Goal: Task Accomplishment & Management: Use online tool/utility

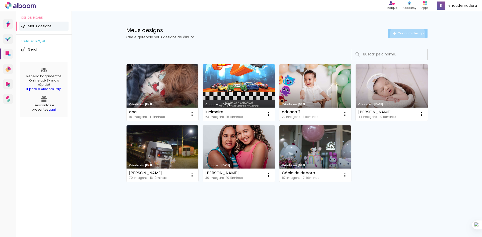
click at [406, 35] on span "Criar um design" at bounding box center [410, 33] width 26 height 3
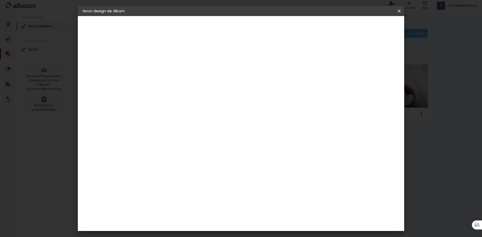
click at [165, 67] on input at bounding box center [165, 67] width 0 height 8
type input "fran casamento"
type paper-input "fran casamento"
click at [216, 29] on paper-button "Avançar" at bounding box center [204, 26] width 25 height 9
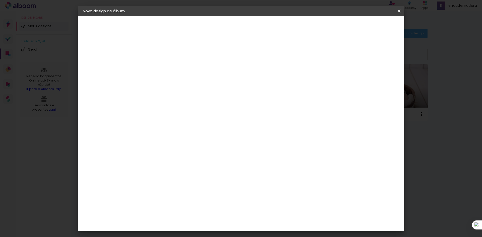
click at [171, 73] on div "Diference" at bounding box center [172, 75] width 20 height 4
click at [0, 0] on slot "Avançar" at bounding box center [0, 0] width 0 height 0
click at [184, 85] on input "text" at bounding box center [175, 88] width 20 height 8
click at [0, 0] on slot "Encadernados" at bounding box center [0, 0] width 0 height 0
type input "Encadernados"
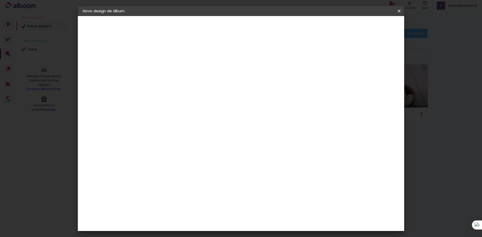
scroll to position [75, 0]
click at [0, 0] on slot "Avançar" at bounding box center [0, 0] width 0 height 0
click at [373, 23] on paper-button "Iniciar design" at bounding box center [356, 26] width 33 height 9
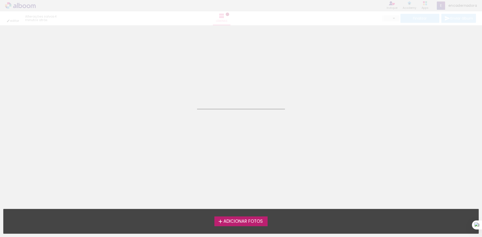
click at [237, 220] on span "Adicionar Fotos" at bounding box center [242, 221] width 39 height 5
click at [0, 0] on input "file" at bounding box center [0, 0] width 0 height 0
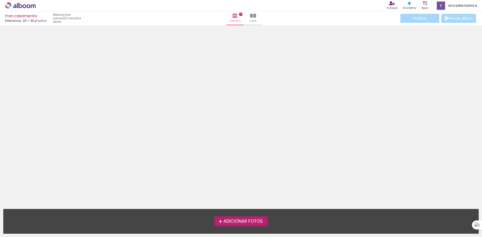
click at [230, 222] on span "Adicionar Fotos" at bounding box center [242, 221] width 39 height 5
click at [0, 0] on input "file" at bounding box center [0, 0] width 0 height 0
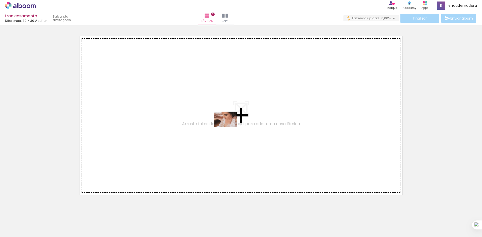
drag, startPoint x: 82, startPoint y: 205, endPoint x: 229, endPoint y: 127, distance: 167.0
click at [229, 127] on quentale-workspace at bounding box center [241, 118] width 482 height 237
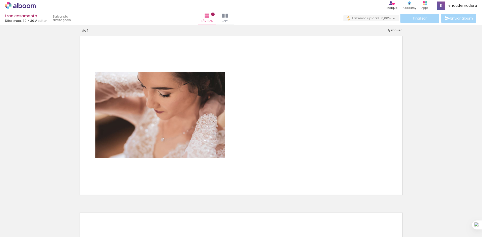
scroll to position [7, 0]
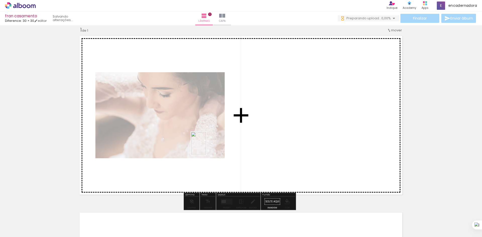
drag, startPoint x: 82, startPoint y: 223, endPoint x: 213, endPoint y: 143, distance: 153.8
click at [213, 143] on quentale-workspace at bounding box center [241, 118] width 482 height 237
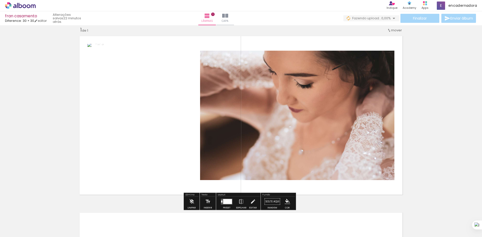
scroll to position [0, 0]
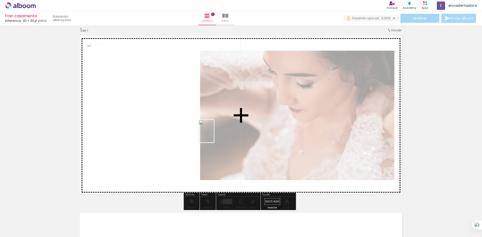
drag, startPoint x: 108, startPoint y: 223, endPoint x: 212, endPoint y: 135, distance: 136.5
click at [214, 135] on quentale-workspace at bounding box center [241, 118] width 482 height 237
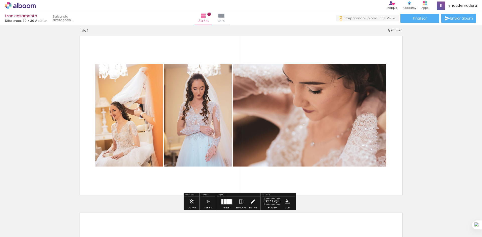
click at [226, 201] on div at bounding box center [228, 201] width 5 height 5
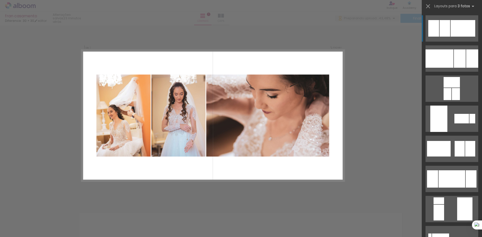
click at [452, 32] on div at bounding box center [462, 28] width 25 height 17
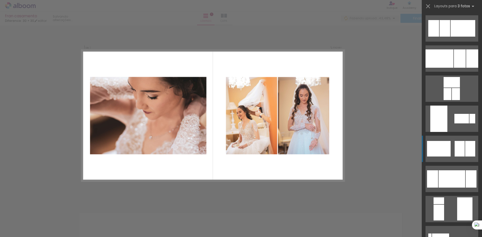
scroll to position [50, 0]
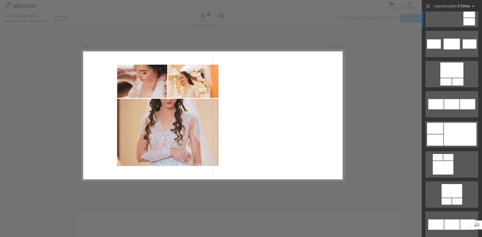
scroll to position [5230, 0]
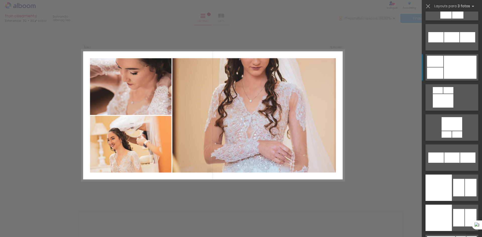
click at [448, 68] on div at bounding box center [460, 67] width 33 height 23
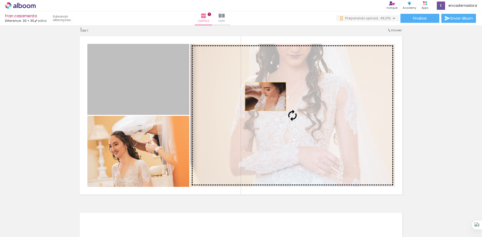
drag, startPoint x: 129, startPoint y: 90, endPoint x: 280, endPoint y: 100, distance: 151.1
click at [0, 0] on slot at bounding box center [0, 0] width 0 height 0
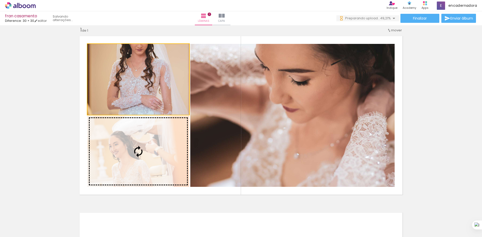
drag, startPoint x: 163, startPoint y: 84, endPoint x: 164, endPoint y: 129, distance: 45.2
click at [0, 0] on slot at bounding box center [0, 0] width 0 height 0
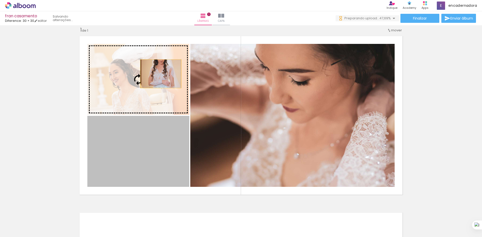
drag, startPoint x: 160, startPoint y: 84, endPoint x: 159, endPoint y: 74, distance: 10.6
click at [0, 0] on slot at bounding box center [0, 0] width 0 height 0
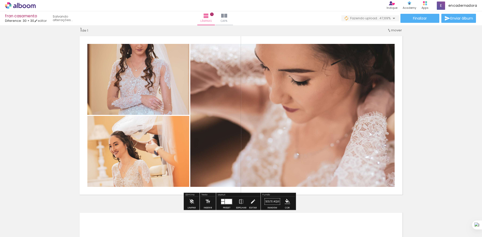
click at [155, 83] on quentale-photo at bounding box center [138, 79] width 102 height 71
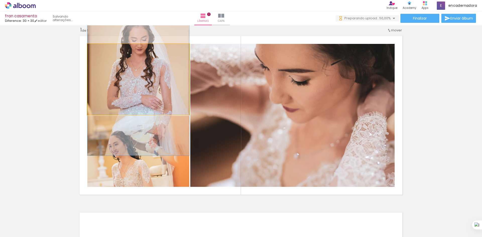
drag, startPoint x: 156, startPoint y: 68, endPoint x: 156, endPoint y: 81, distance: 12.0
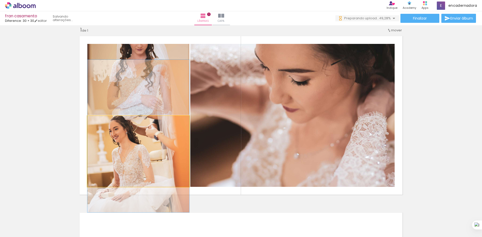
drag, startPoint x: 148, startPoint y: 159, endPoint x: 151, endPoint y: 143, distance: 16.7
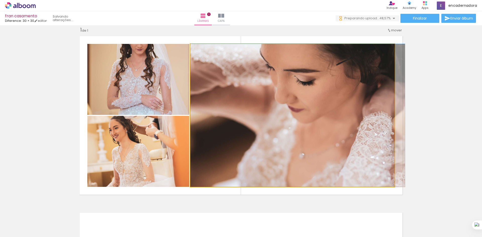
drag, startPoint x: 249, startPoint y: 162, endPoint x: 262, endPoint y: 160, distance: 13.1
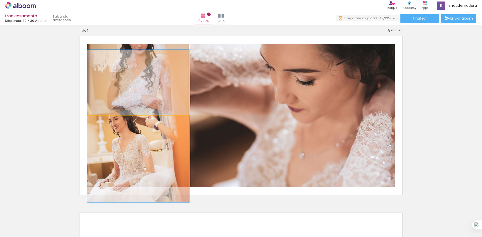
drag, startPoint x: 165, startPoint y: 153, endPoint x: 163, endPoint y: 144, distance: 9.3
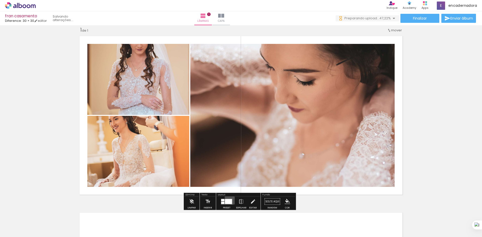
click at [231, 197] on div at bounding box center [227, 202] width 14 height 10
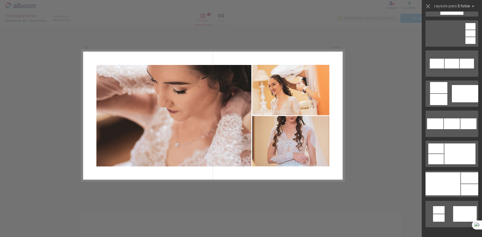
scroll to position [4316, 0]
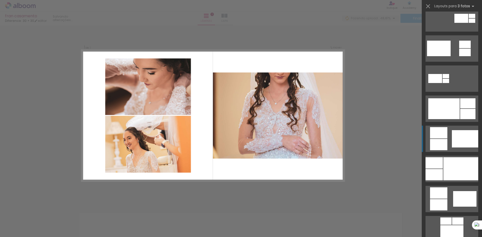
click at [452, 146] on div at bounding box center [465, 138] width 26 height 17
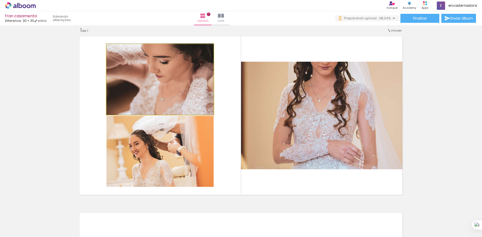
drag, startPoint x: 174, startPoint y: 96, endPoint x: 172, endPoint y: 85, distance: 11.4
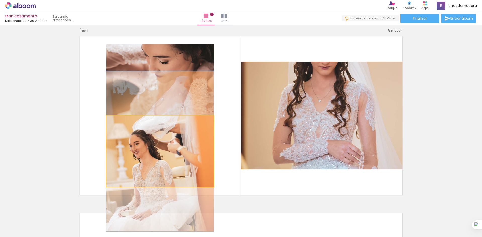
click at [168, 168] on quentale-photo at bounding box center [159, 151] width 107 height 71
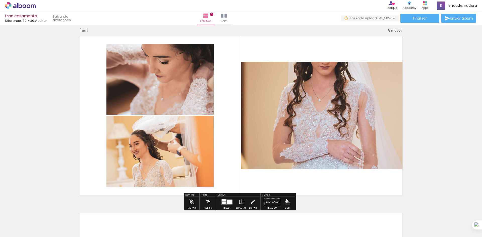
click at [224, 204] on div at bounding box center [224, 203] width 4 height 2
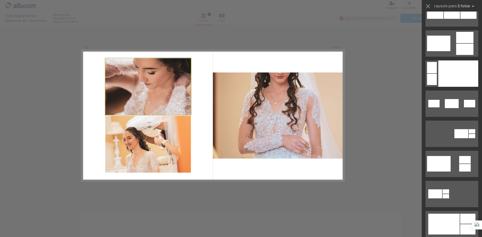
scroll to position [4426, 0]
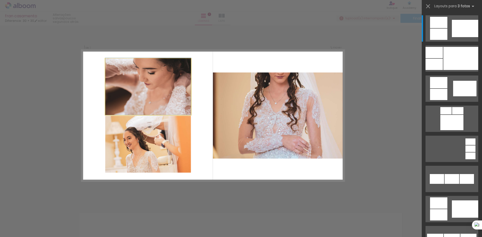
click at [156, 101] on quentale-photo at bounding box center [148, 86] width 86 height 57
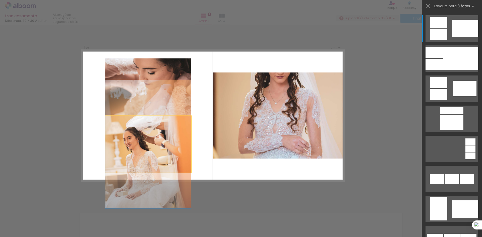
click at [152, 156] on quentale-photo at bounding box center [148, 144] width 86 height 57
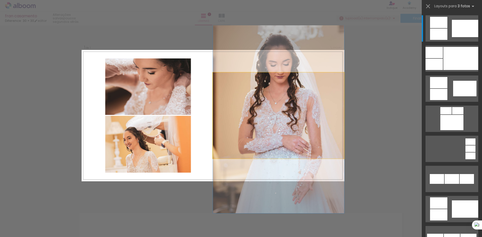
click at [275, 137] on quentale-photo at bounding box center [278, 116] width 131 height 86
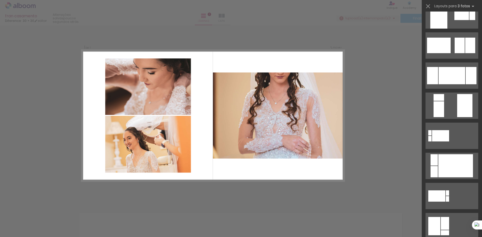
scroll to position [0, 0]
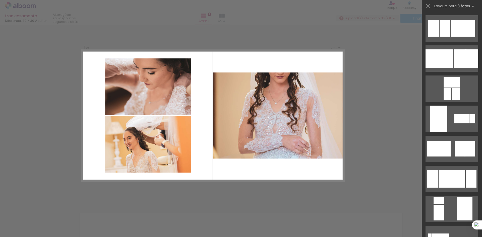
click at [476, 8] on div "Layouts para 3 fotos Procurando layouts para mais de 3 fotos? É só colocar mais…" at bounding box center [452, 6] width 60 height 13
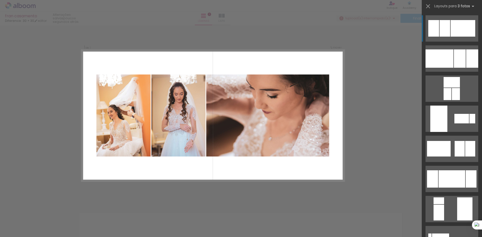
click at [453, 30] on div at bounding box center [462, 28] width 25 height 17
click at [461, 27] on div at bounding box center [462, 28] width 25 height 17
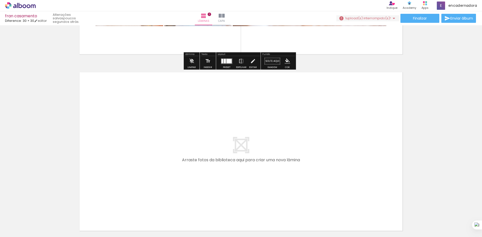
scroll to position [151, 0]
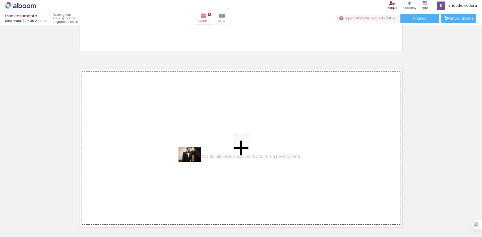
drag, startPoint x: 135, startPoint y: 224, endPoint x: 193, endPoint y: 162, distance: 85.4
click at [193, 162] on quentale-workspace at bounding box center [241, 118] width 482 height 237
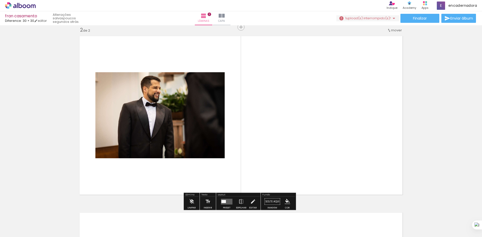
scroll to position [183, 0]
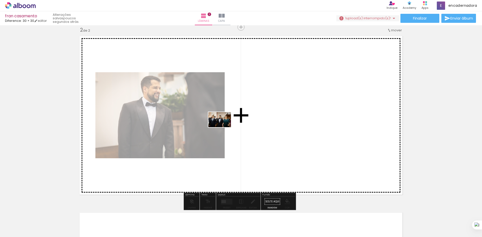
drag, startPoint x: 163, startPoint y: 218, endPoint x: 230, endPoint y: 124, distance: 115.3
click at [230, 124] on quentale-workspace at bounding box center [241, 118] width 482 height 237
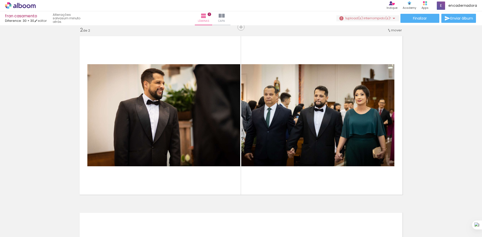
scroll to position [0, 79]
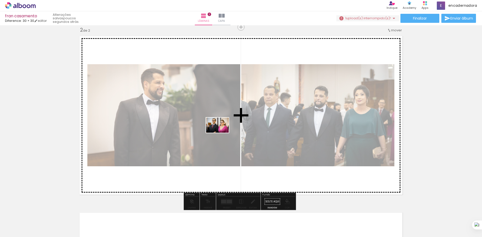
drag, startPoint x: 115, startPoint y: 221, endPoint x: 251, endPoint y: 116, distance: 171.4
click at [236, 124] on quentale-workspace at bounding box center [241, 118] width 482 height 237
click at [251, 116] on div at bounding box center [317, 115] width 153 height 102
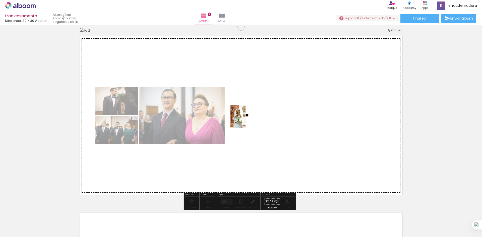
drag, startPoint x: 142, startPoint y: 224, endPoint x: 246, endPoint y: 120, distance: 146.9
click at [246, 120] on quentale-workspace at bounding box center [241, 118] width 482 height 237
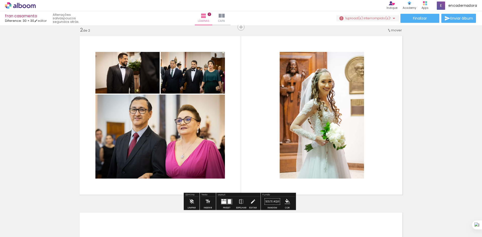
click at [222, 203] on div at bounding box center [223, 202] width 5 height 3
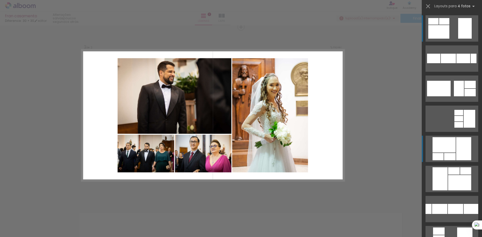
click at [437, 147] on div at bounding box center [443, 144] width 23 height 15
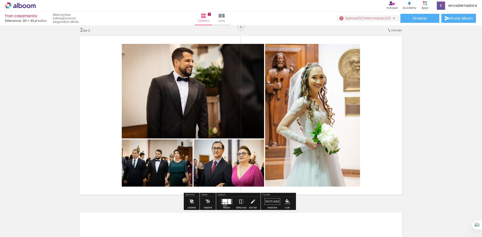
click at [224, 204] on quentale-layouter at bounding box center [227, 202] width 12 height 6
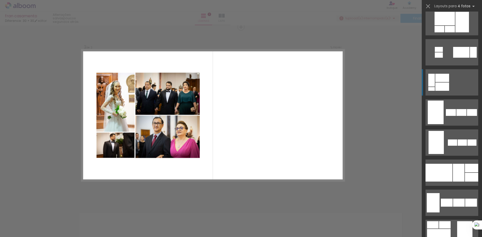
scroll to position [296, 0]
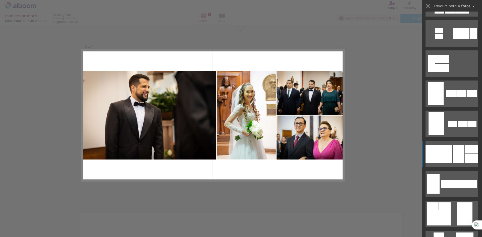
click at [457, 153] on div at bounding box center [459, 154] width 12 height 18
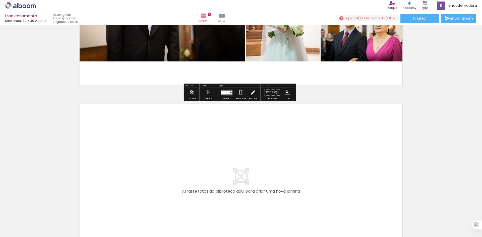
scroll to position [334, 0]
